Goal: Task Accomplishment & Management: Manage account settings

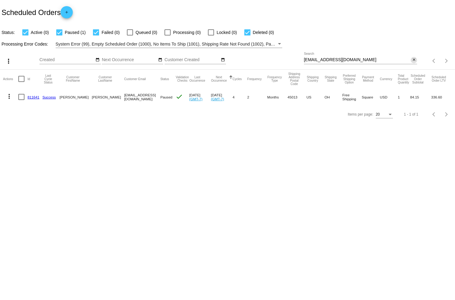
click at [416, 61] on button "close" at bounding box center [414, 60] width 6 height 6
click at [414, 70] on mat-table "Actions Id Last Cycle Status Customer FirstName Customer LastName Customer Emai…" at bounding box center [227, 88] width 455 height 36
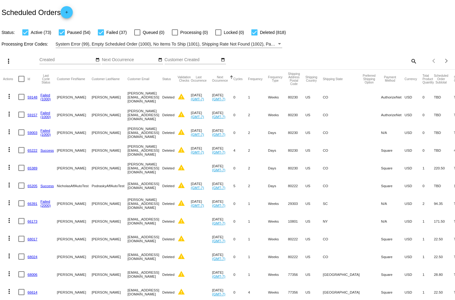
click at [410, 60] on mat-icon "search" at bounding box center [413, 60] width 7 height 9
click at [377, 60] on input "Search" at bounding box center [360, 60] width 113 height 5
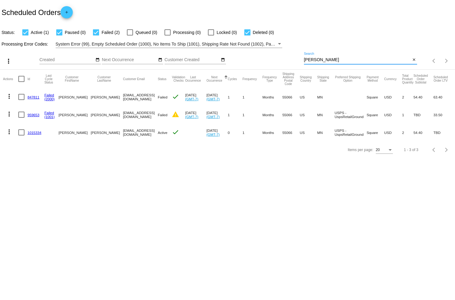
type input "[PERSON_NAME]"
click at [33, 131] on link "1015334" at bounding box center [35, 133] width 14 height 4
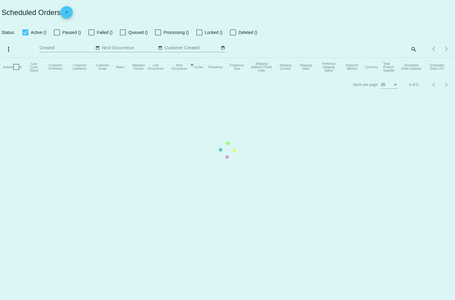
checkbox input "true"
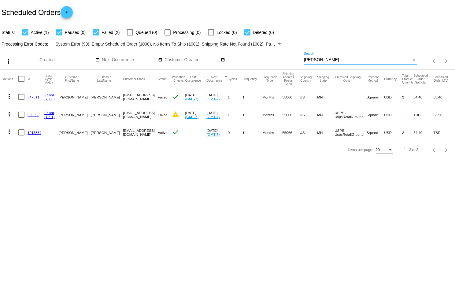
drag, startPoint x: 341, startPoint y: 61, endPoint x: 296, endPoint y: 61, distance: 44.7
click at [296, 61] on div "more_vert Sep Jan Feb Mar [DATE]" at bounding box center [227, 59] width 455 height 22
paste input "[EMAIL_ADDRESS][DOMAIN_NAME]"
type input "[EMAIL_ADDRESS][DOMAIN_NAME]"
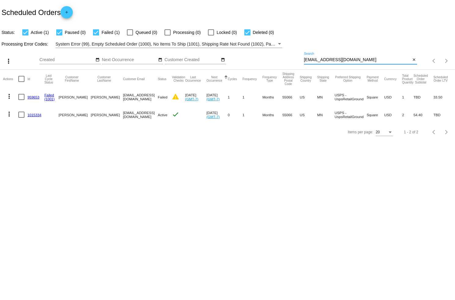
click at [32, 98] on link "959653" at bounding box center [34, 97] width 12 height 4
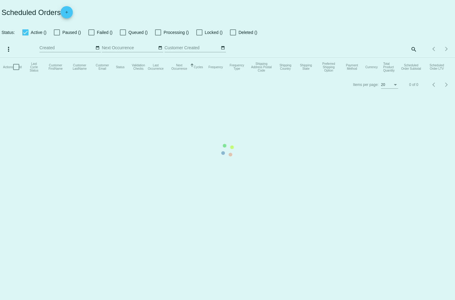
checkbox input "true"
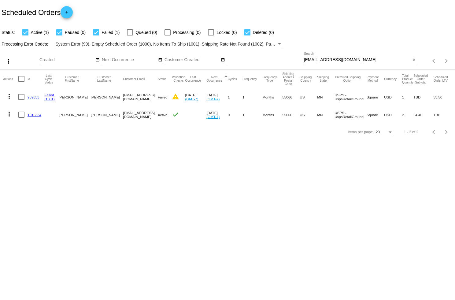
click at [35, 116] on link "1015334" at bounding box center [35, 115] width 14 height 4
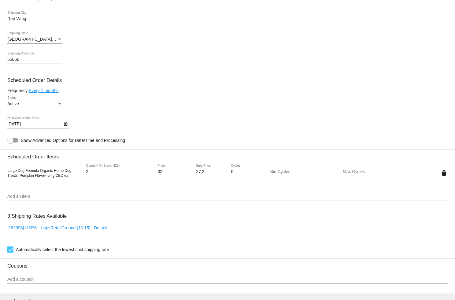
scroll to position [233, 0]
